Goal: Find specific page/section

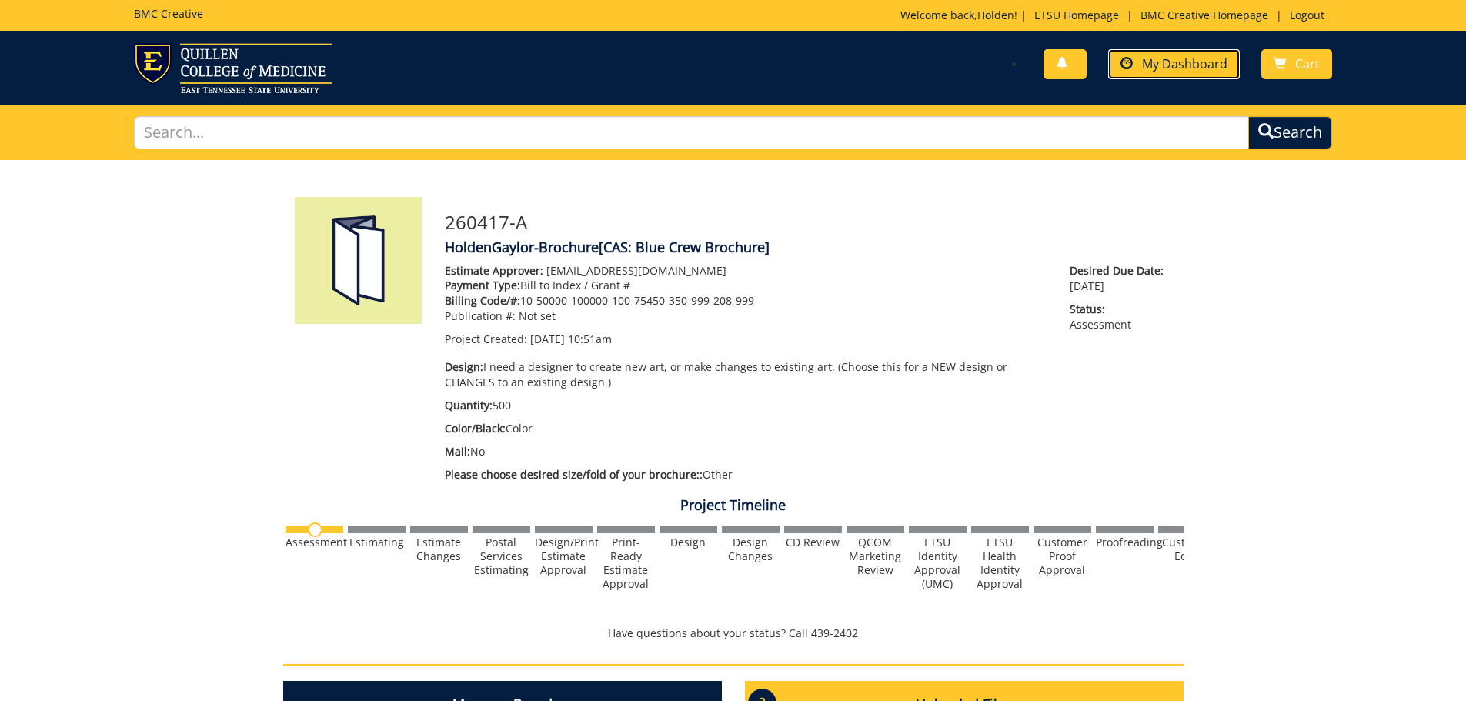
click at [1182, 70] on span "My Dashboard" at bounding box center [1184, 63] width 85 height 17
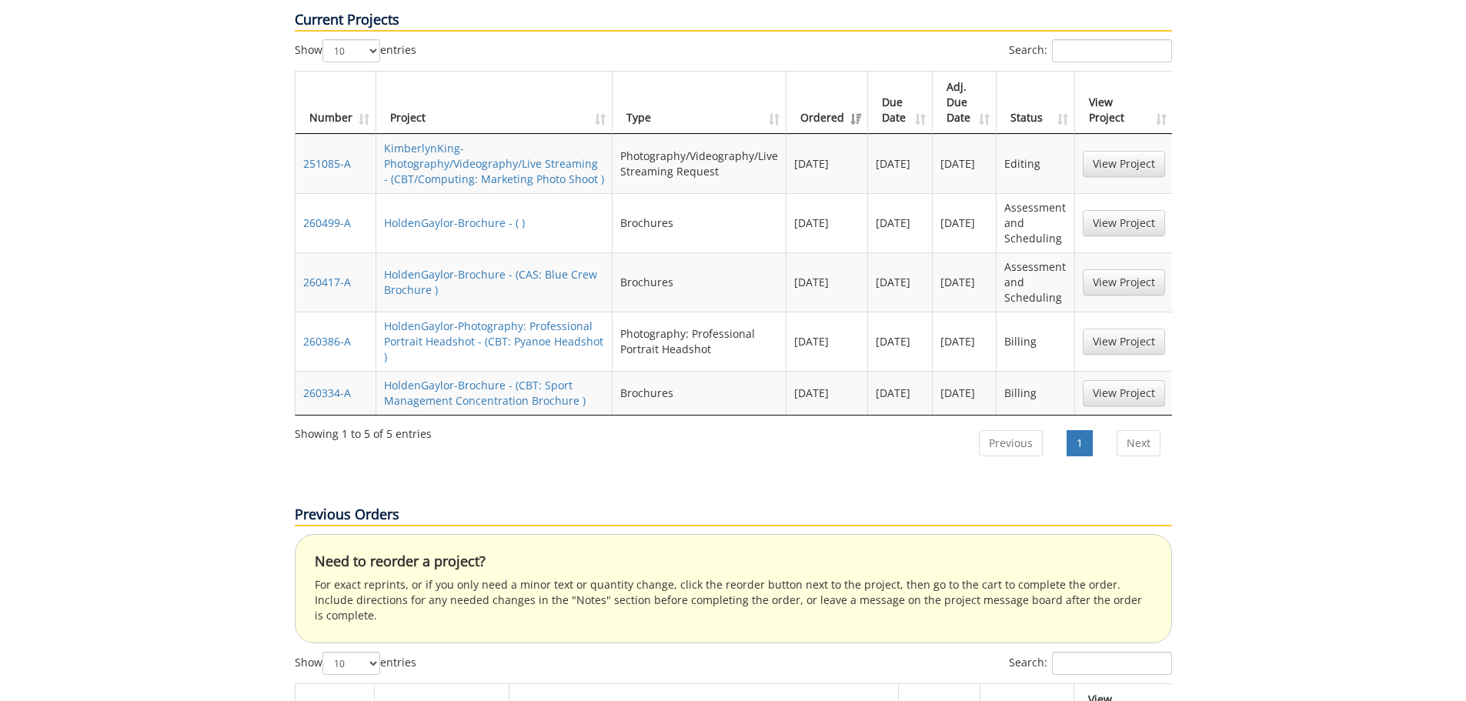
scroll to position [615, 0]
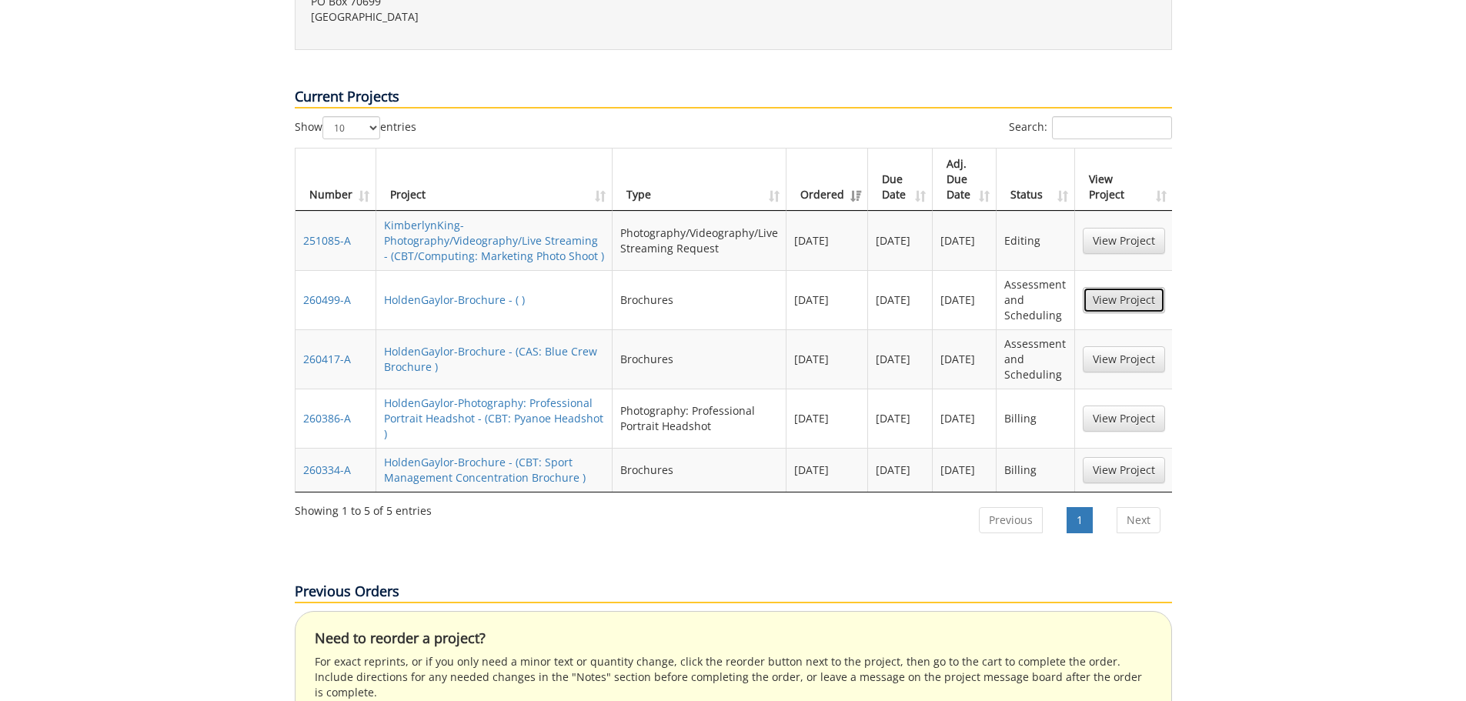
click at [1097, 287] on link "View Project" at bounding box center [1123, 300] width 82 height 26
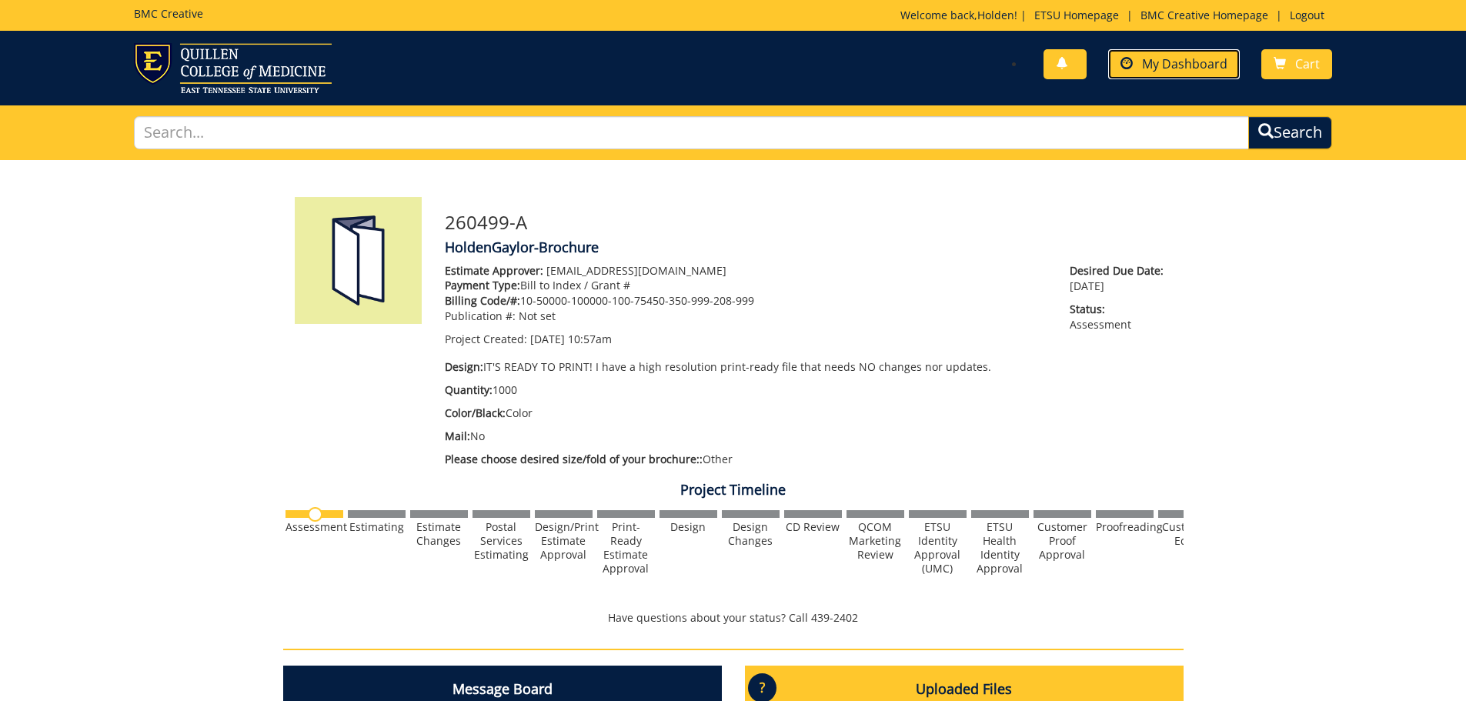
click at [1169, 68] on span "My Dashboard" at bounding box center [1184, 63] width 85 height 17
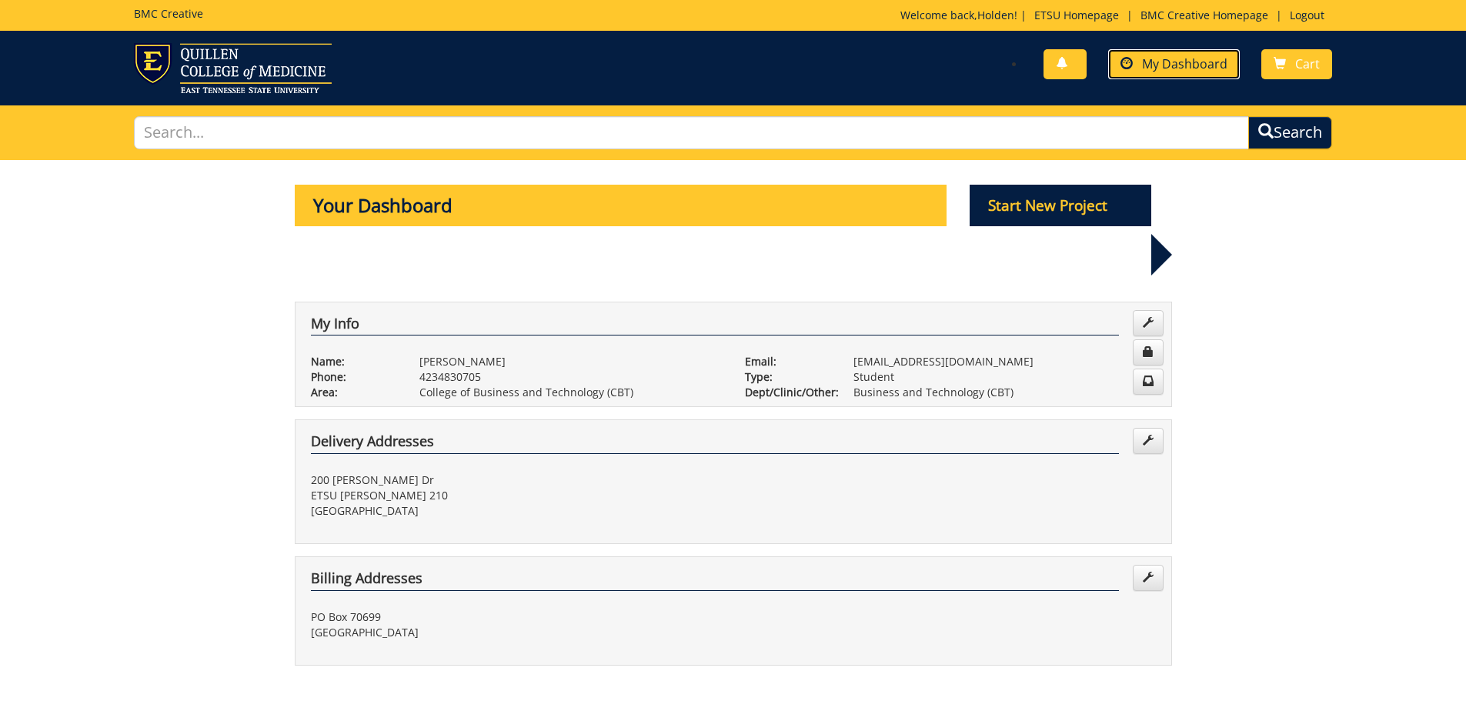
click at [1212, 76] on link "My Dashboard" at bounding box center [1174, 64] width 132 height 30
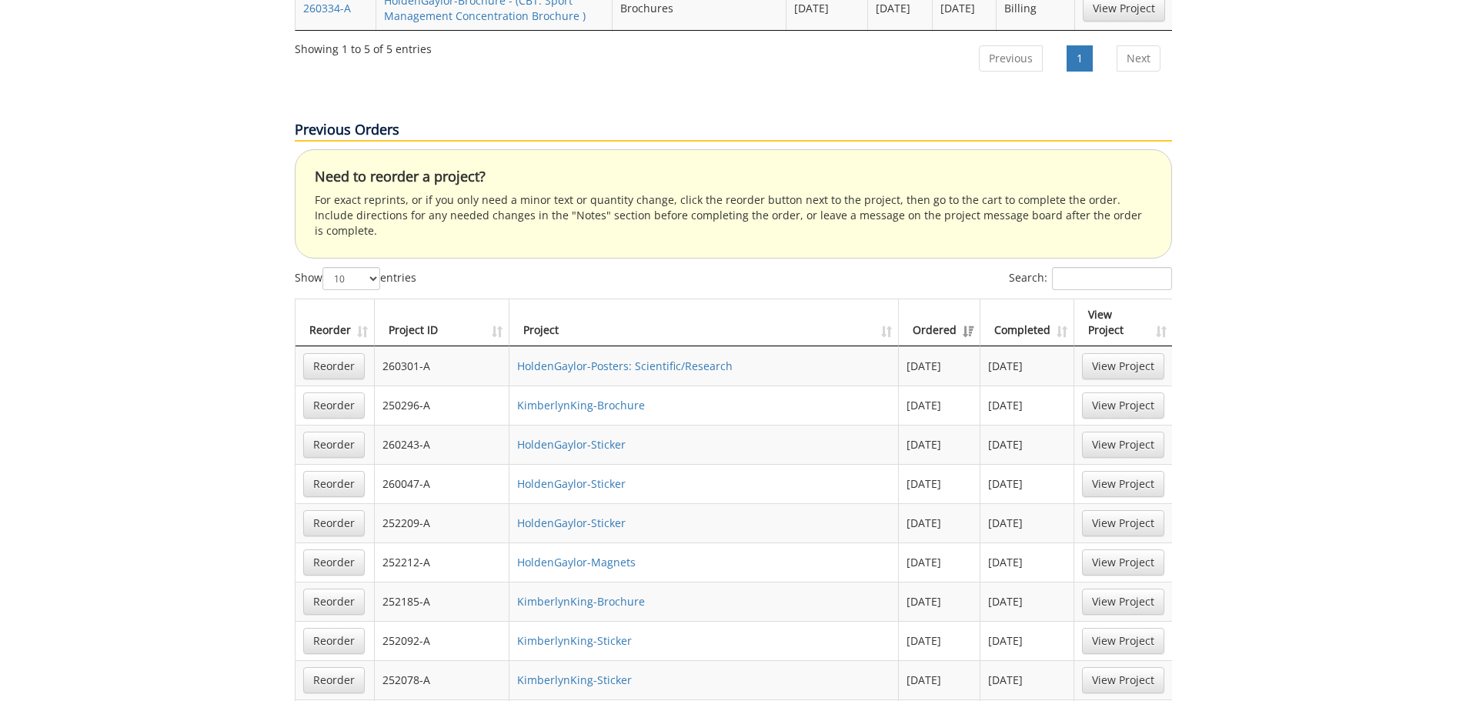
scroll to position [1154, 0]
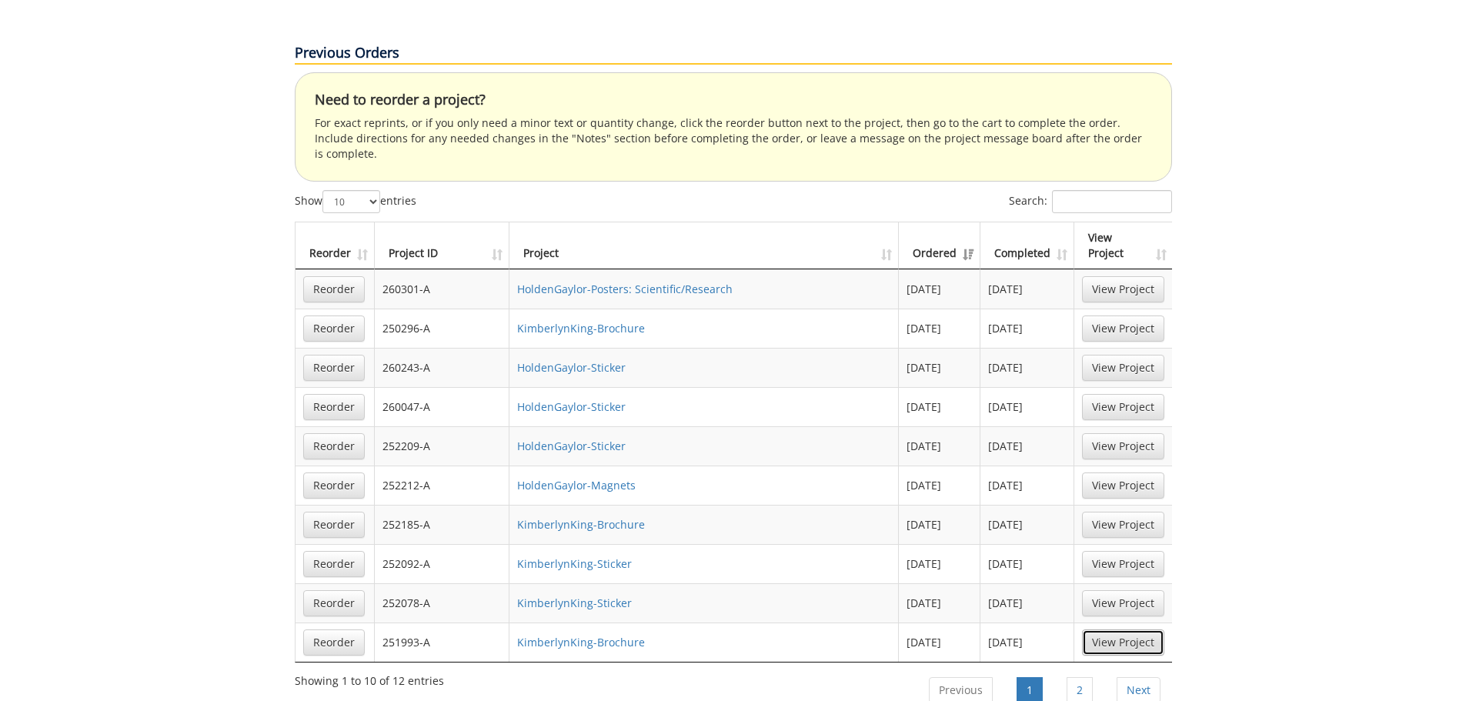
click at [1149, 629] on link "View Project" at bounding box center [1123, 642] width 82 height 26
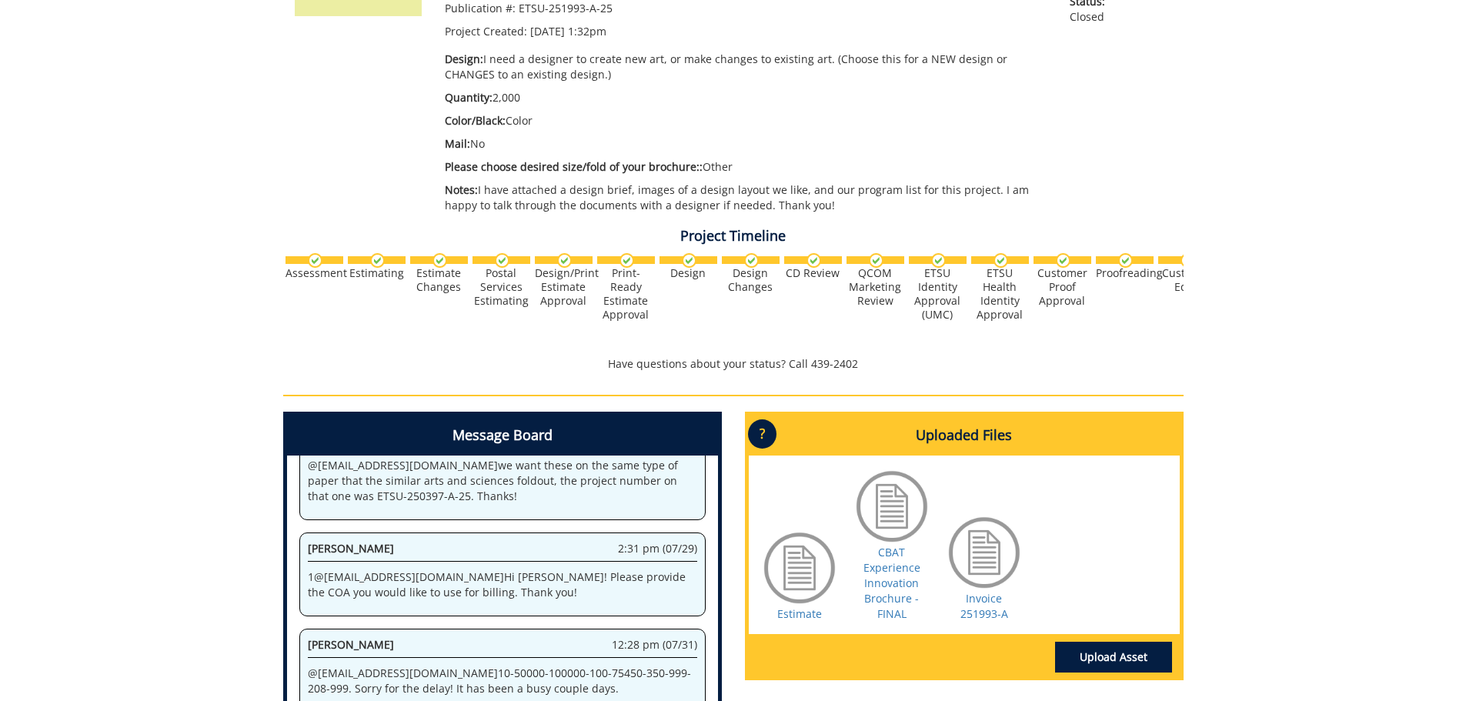
scroll to position [462, 0]
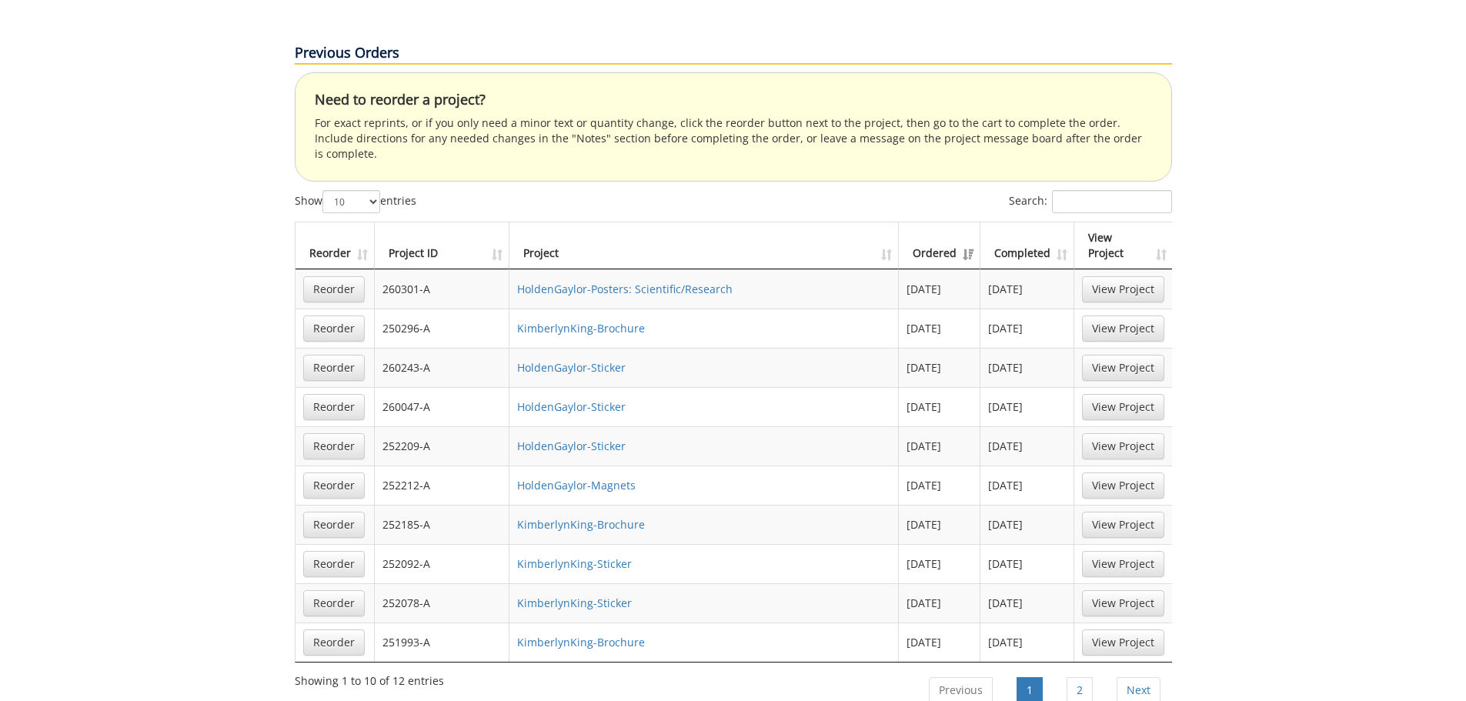
scroll to position [1308, 0]
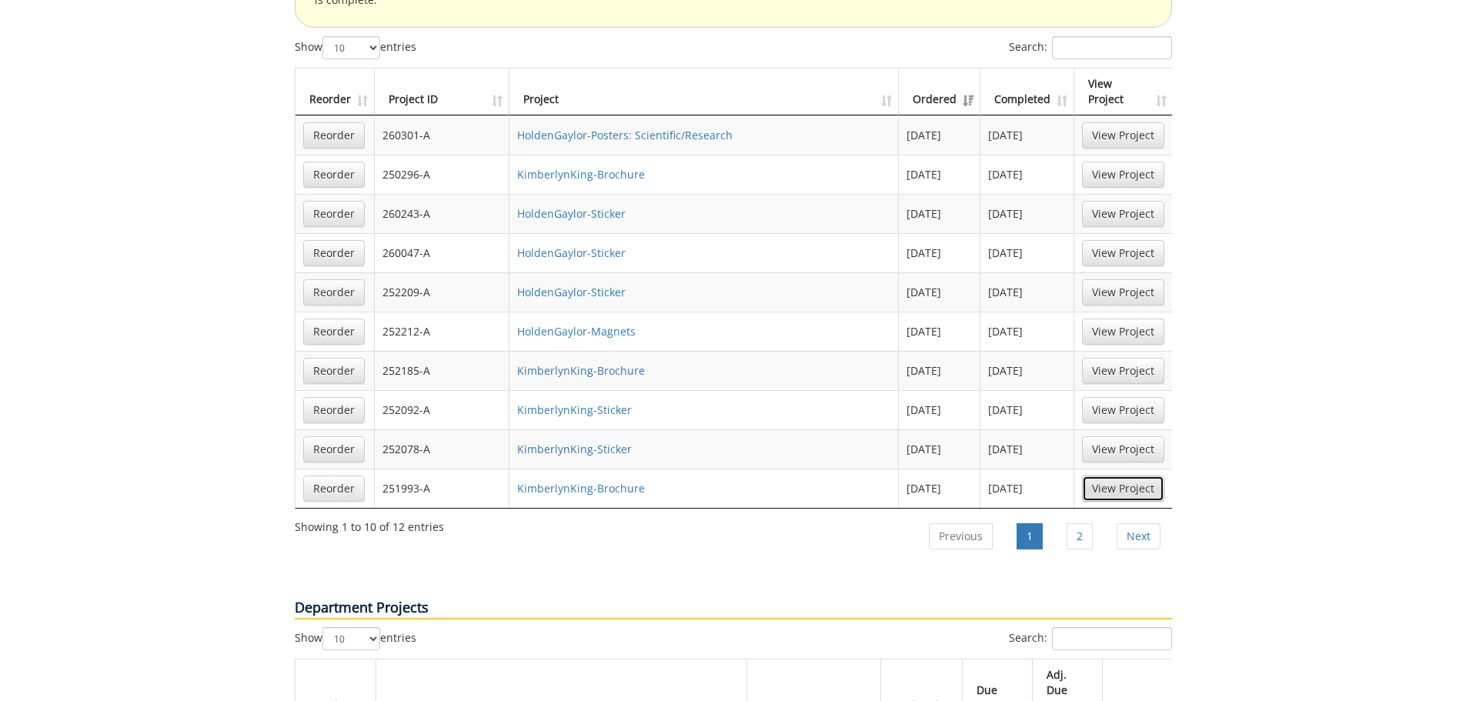
click at [1102, 475] on link "View Project" at bounding box center [1123, 488] width 82 height 26
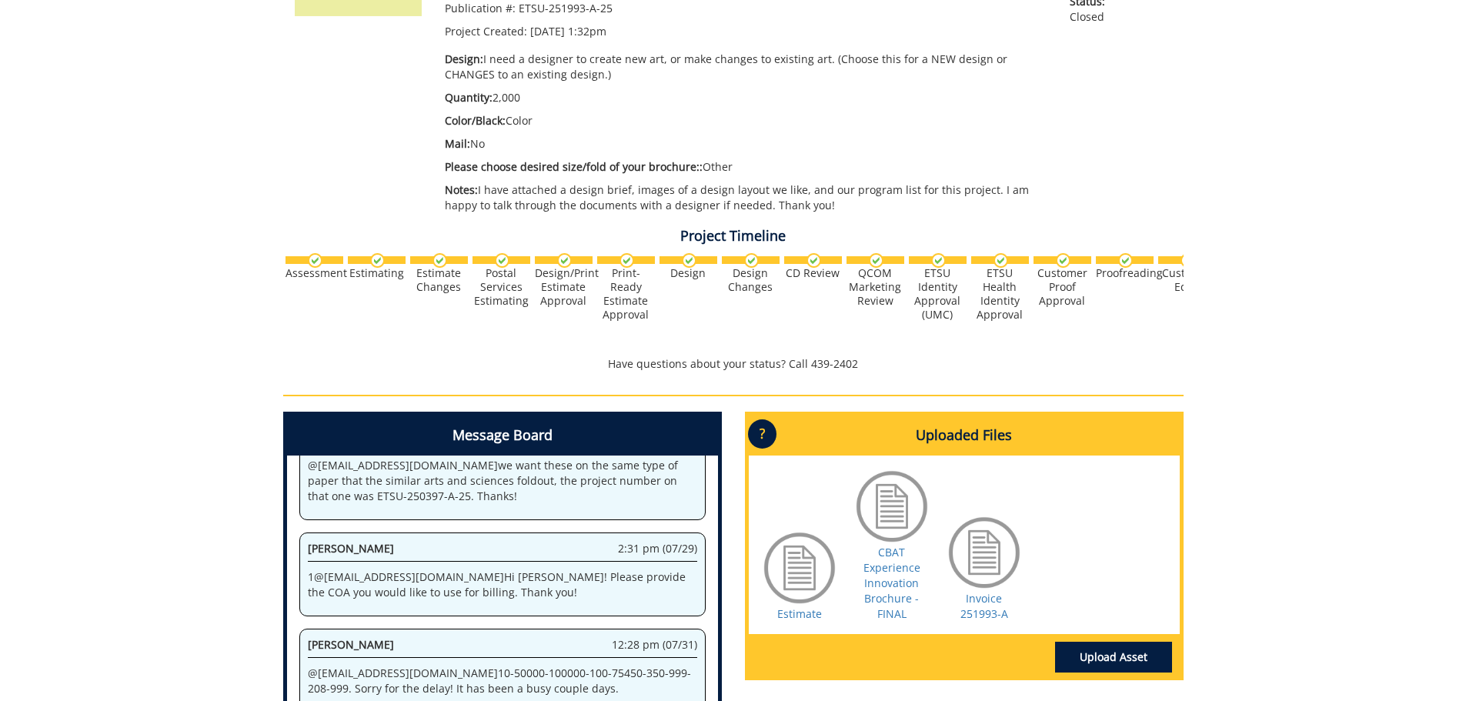
scroll to position [462, 0]
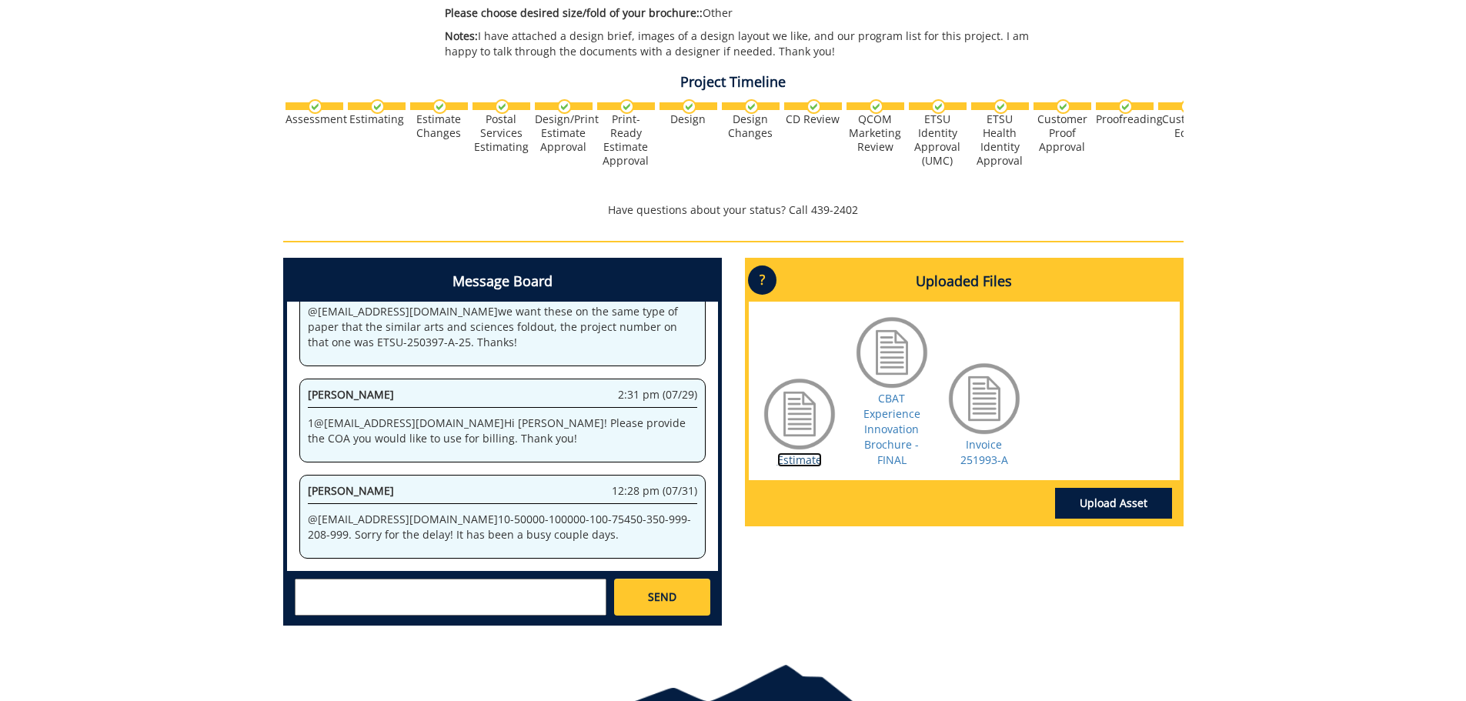
click at [795, 465] on link "Estimate" at bounding box center [799, 459] width 45 height 15
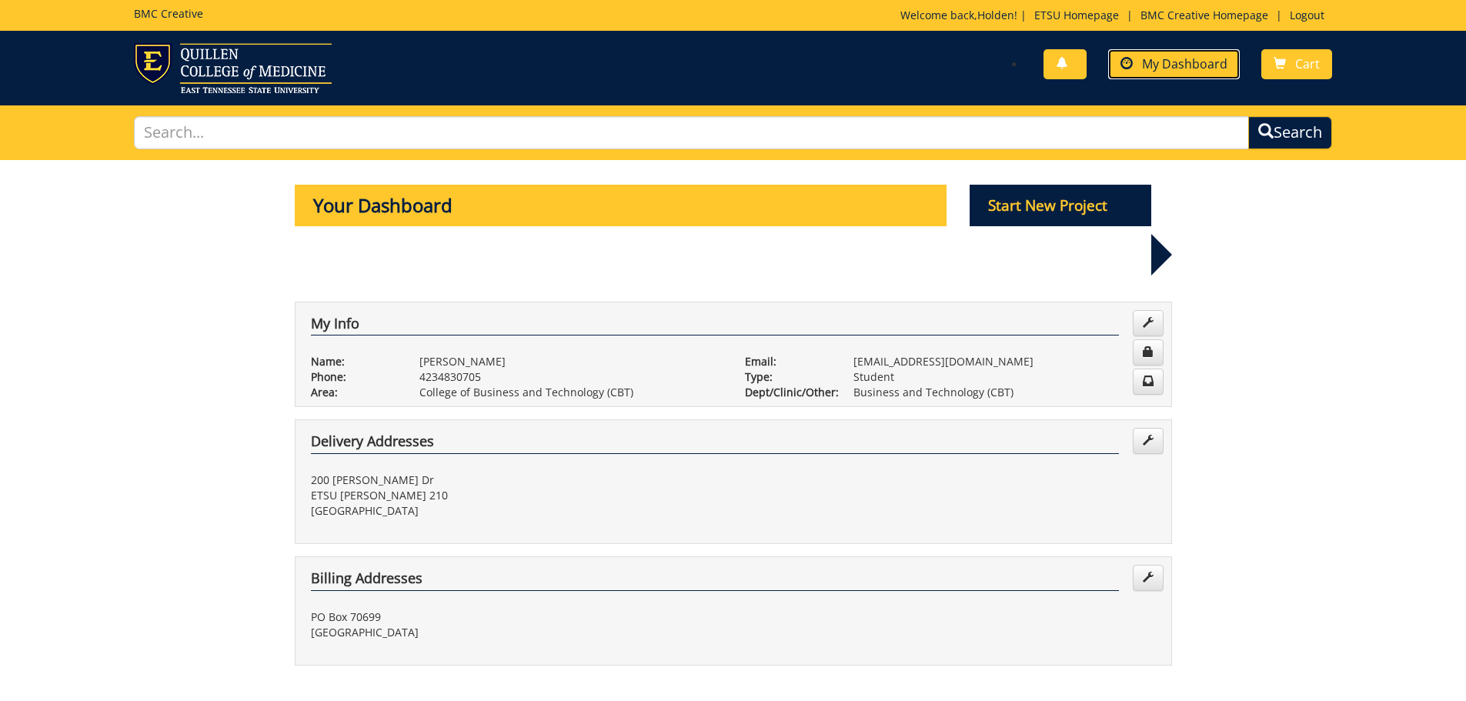
click at [1132, 73] on link "My Dashboard" at bounding box center [1174, 64] width 132 height 30
click at [1018, 219] on p "Start New Project" at bounding box center [1060, 206] width 182 height 42
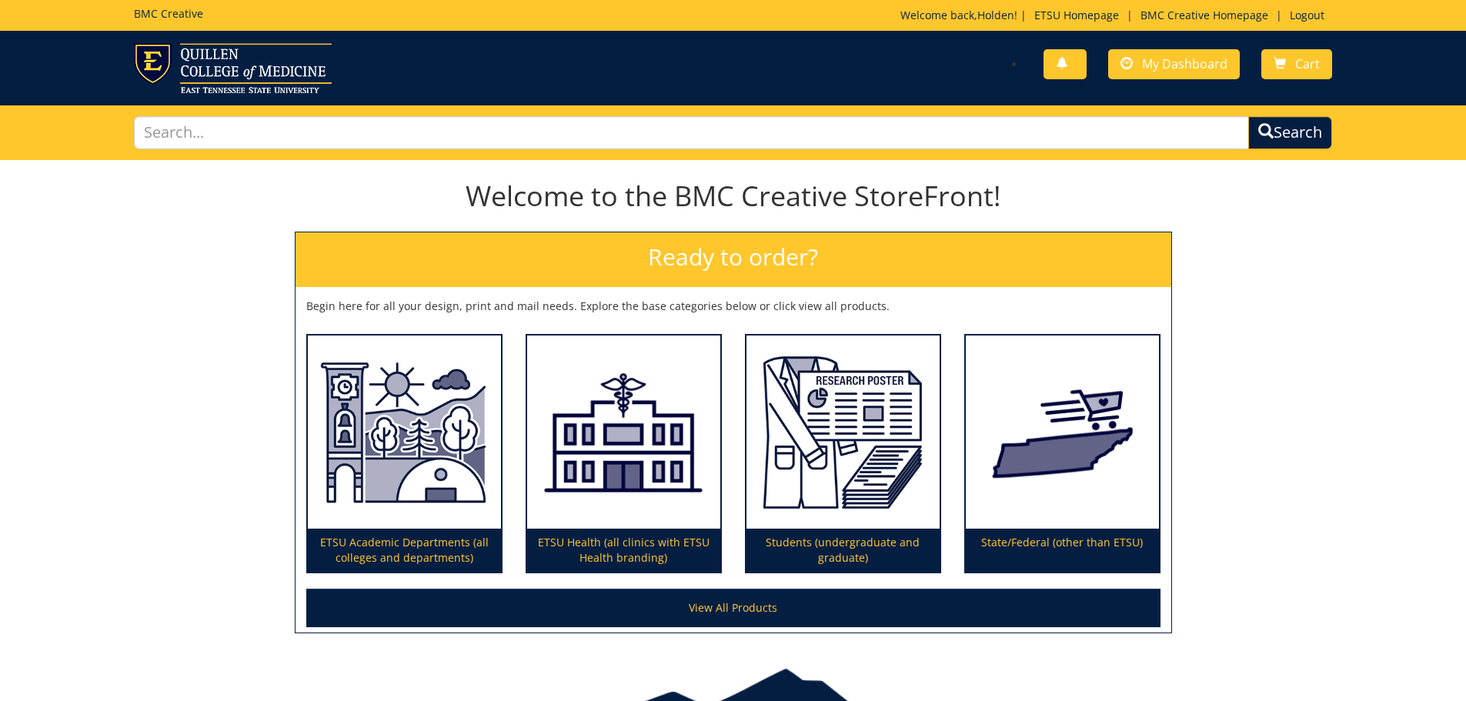
scroll to position [90, 0]
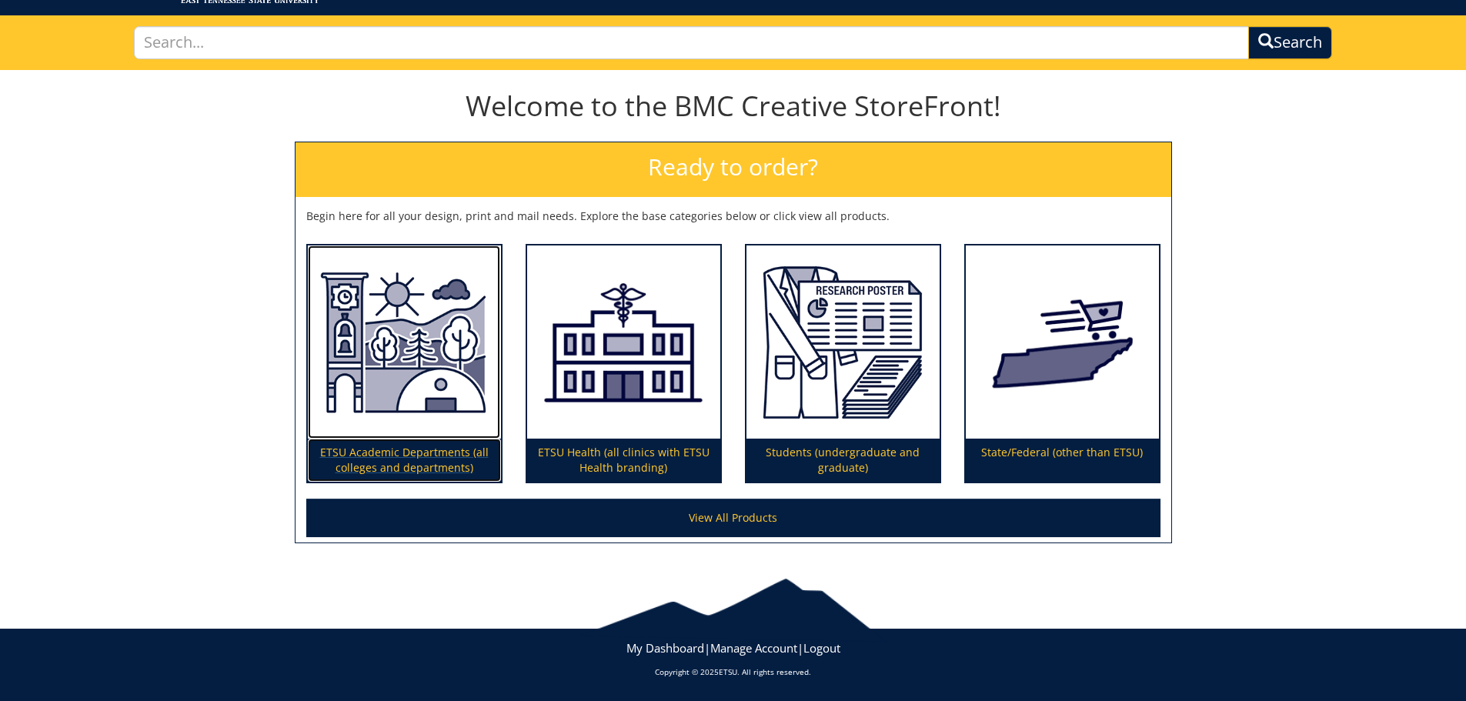
click at [423, 335] on img at bounding box center [404, 342] width 193 height 194
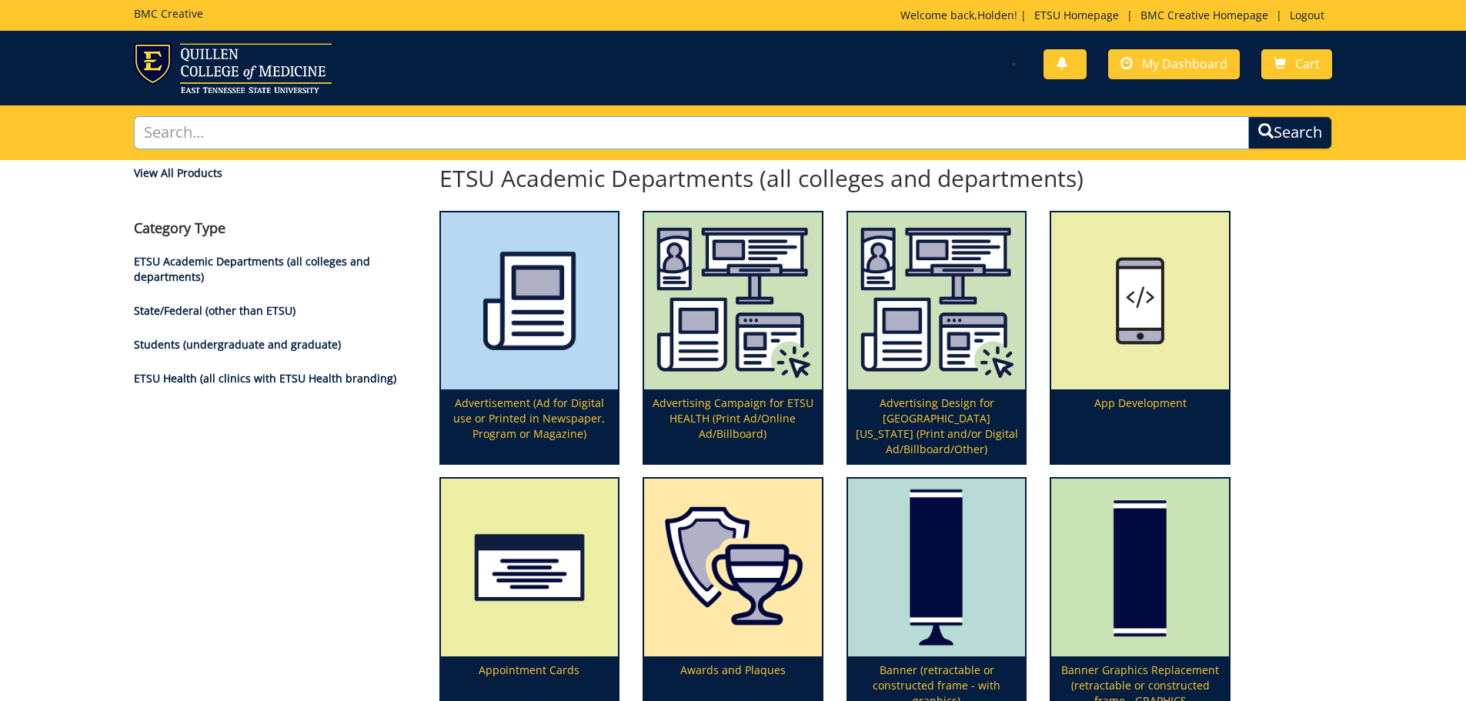
click at [618, 132] on input "text" at bounding box center [691, 132] width 1115 height 33
type input "poster"
click at [1248, 116] on button "Search" at bounding box center [1290, 132] width 84 height 33
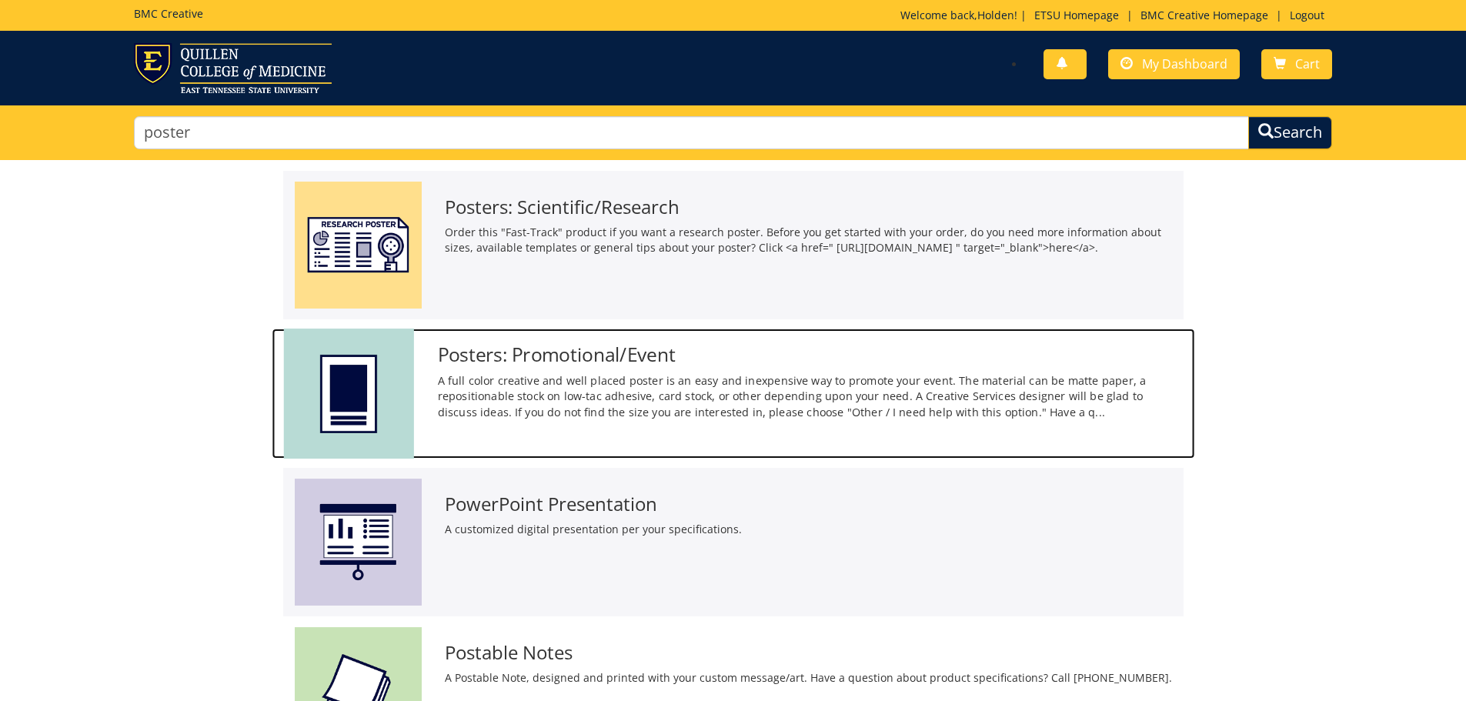
click at [570, 359] on h3 "Posters: Promotional/Event" at bounding box center [809, 354] width 745 height 21
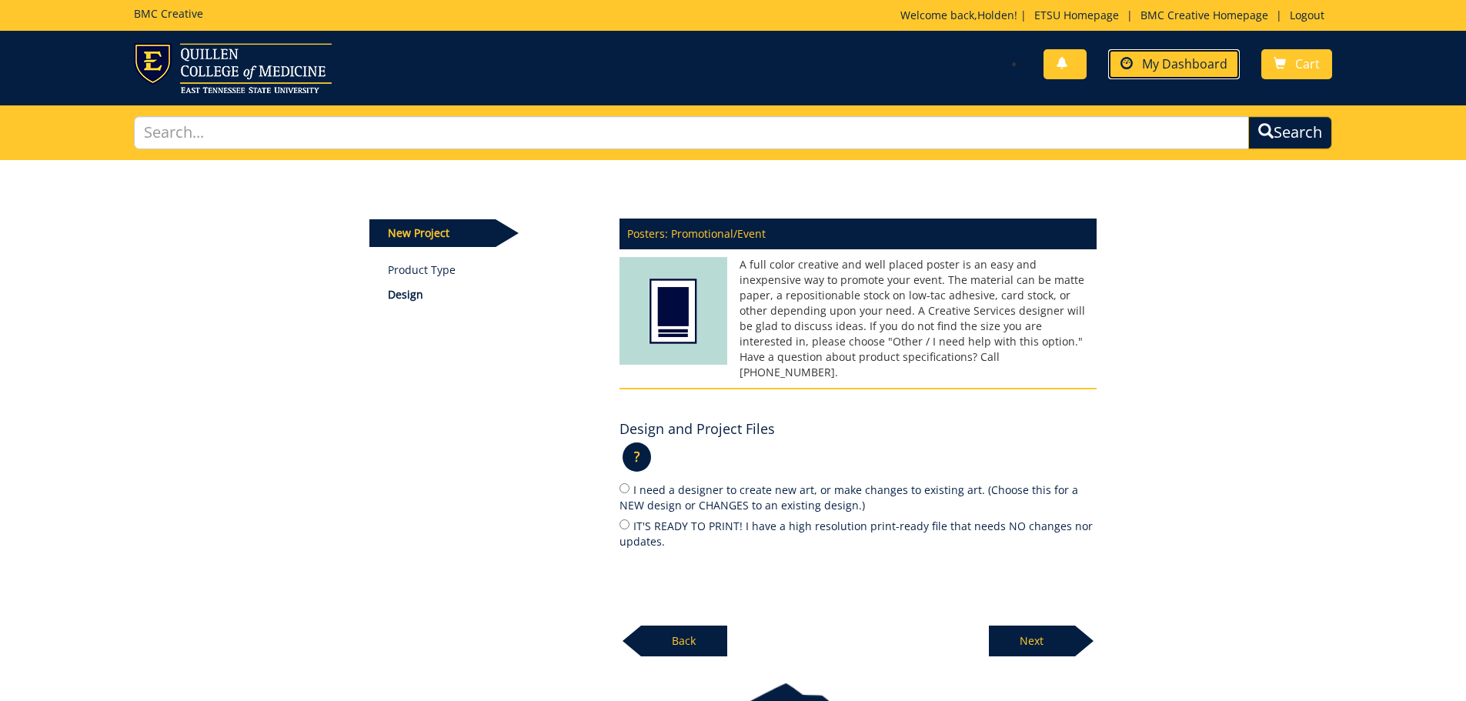
click at [1160, 51] on link "My Dashboard" at bounding box center [1174, 64] width 132 height 30
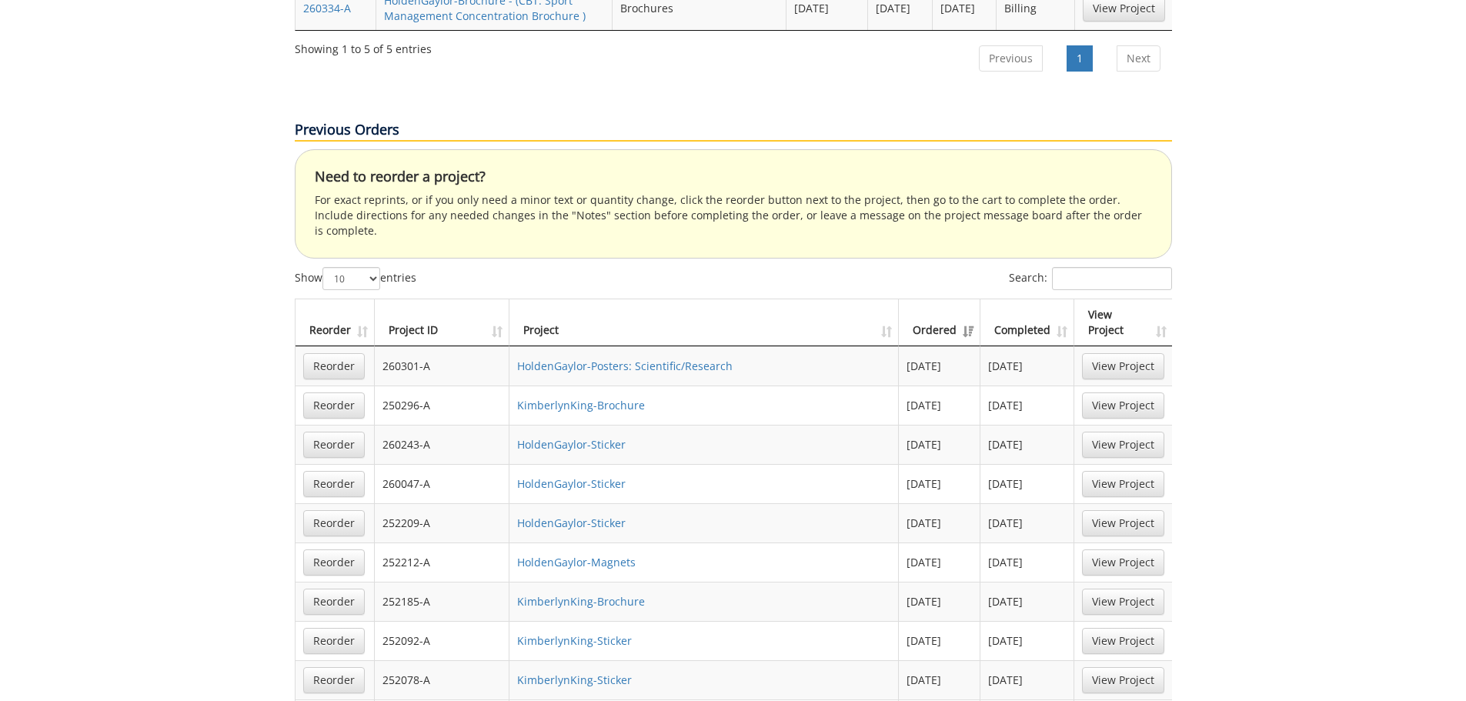
scroll to position [1231, 0]
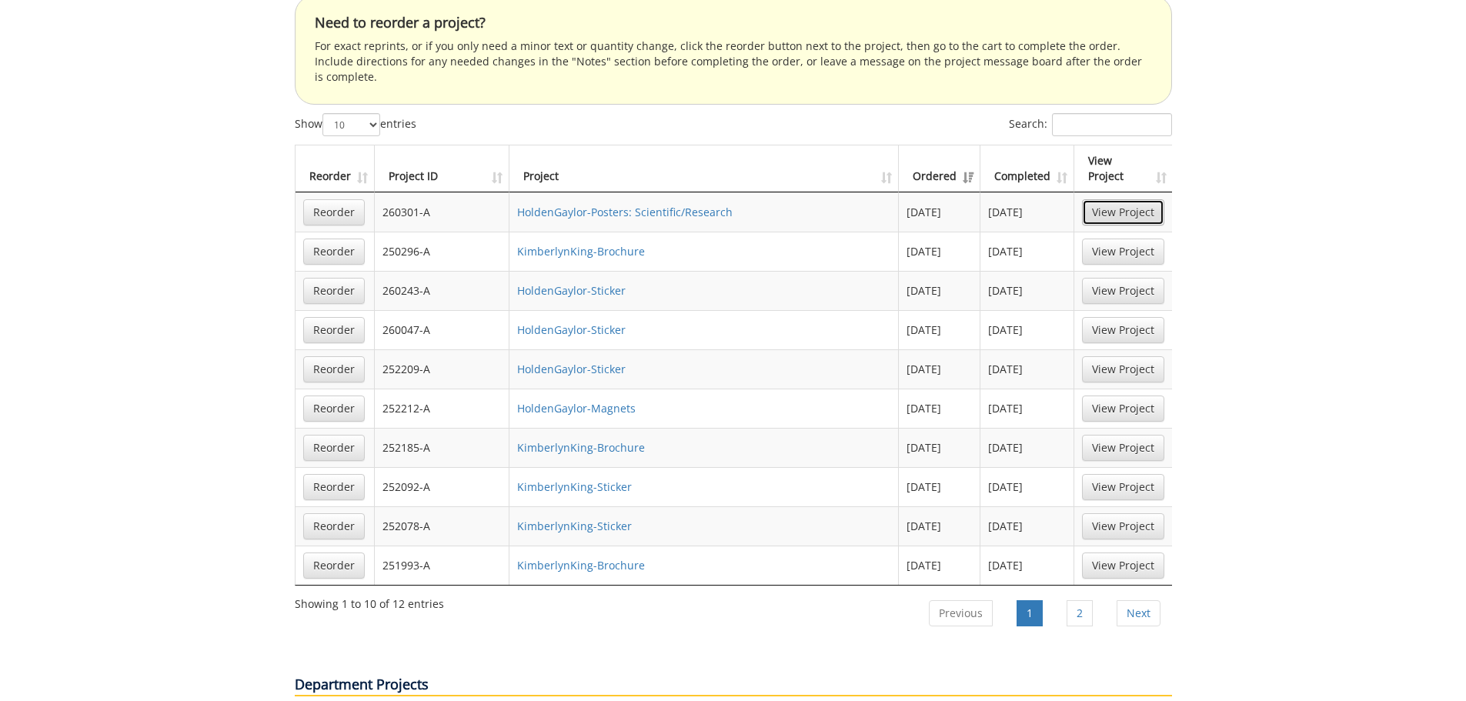
click at [1132, 199] on link "View Project" at bounding box center [1123, 212] width 82 height 26
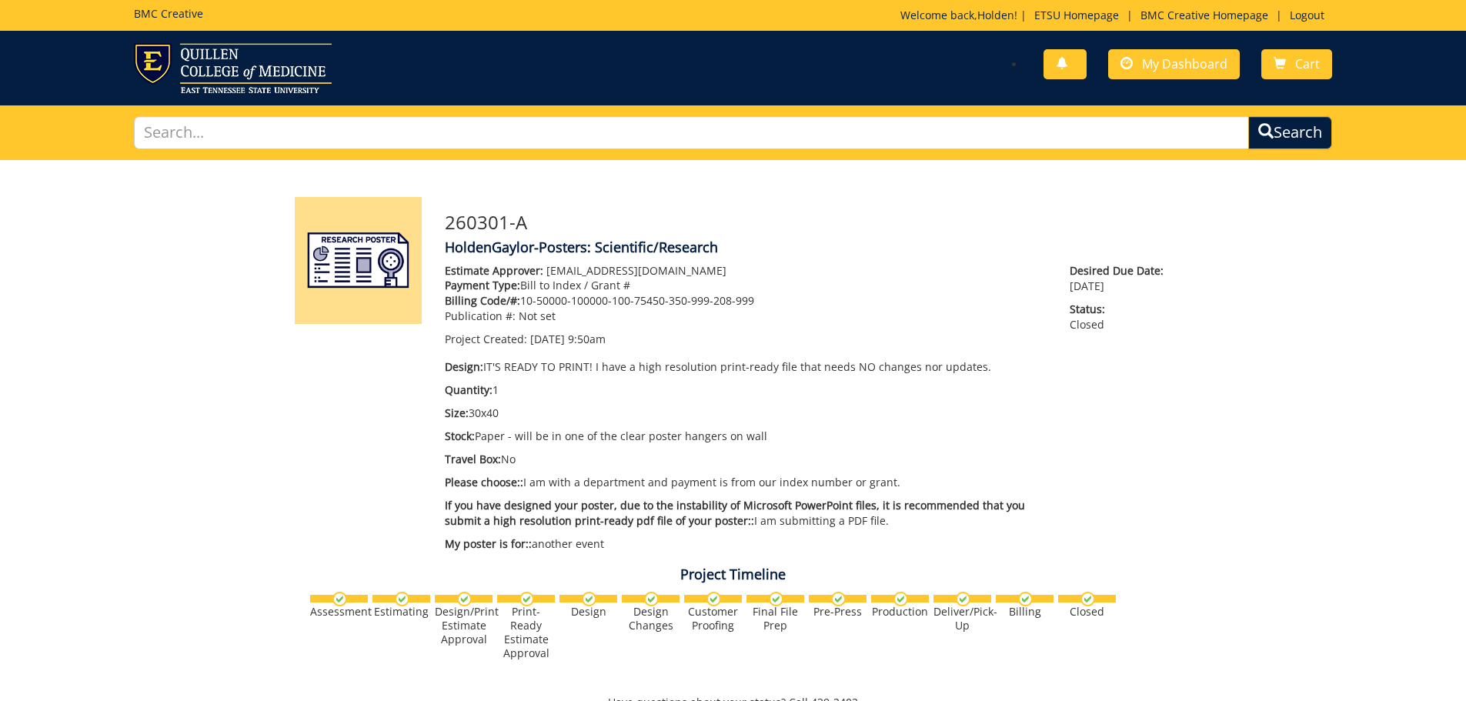
scroll to position [539, 0]
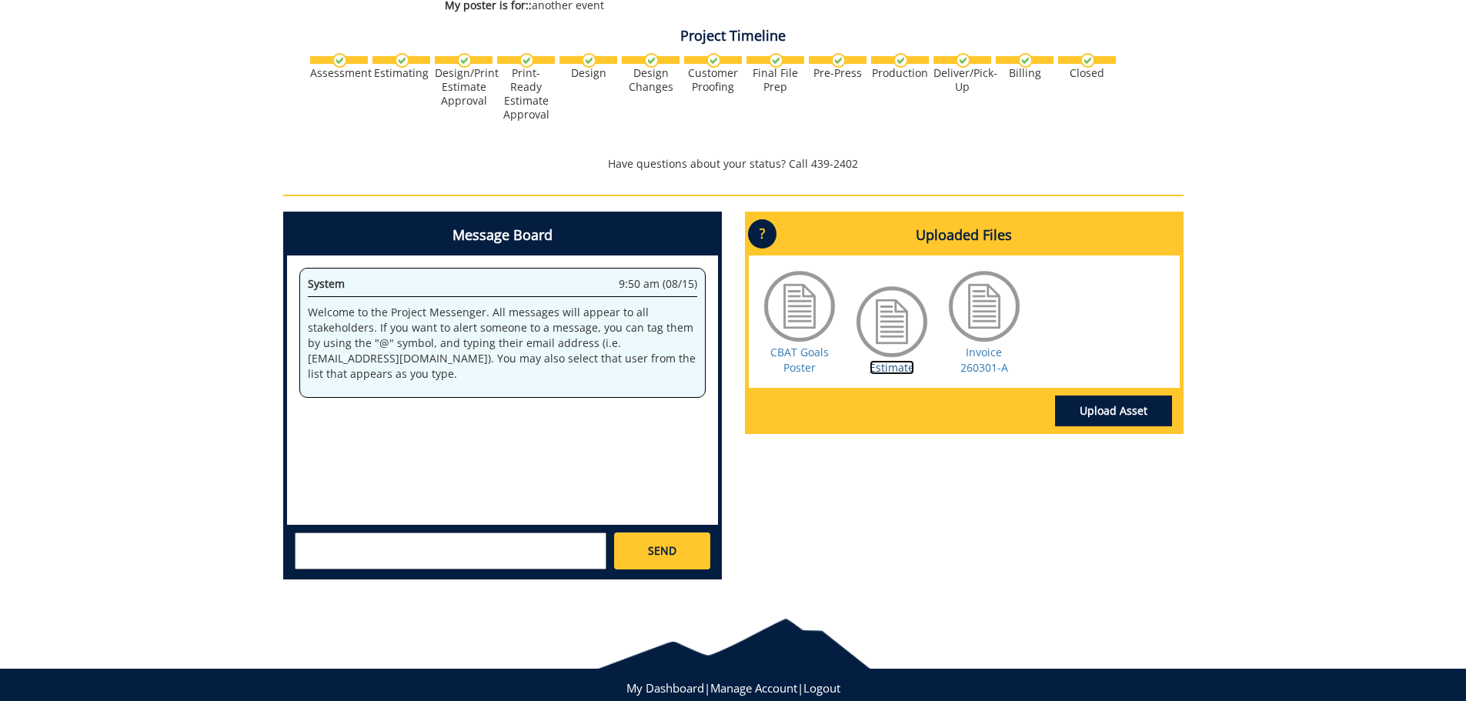
click at [897, 361] on link "Estimate" at bounding box center [891, 367] width 45 height 15
